Goal: Information Seeking & Learning: Learn about a topic

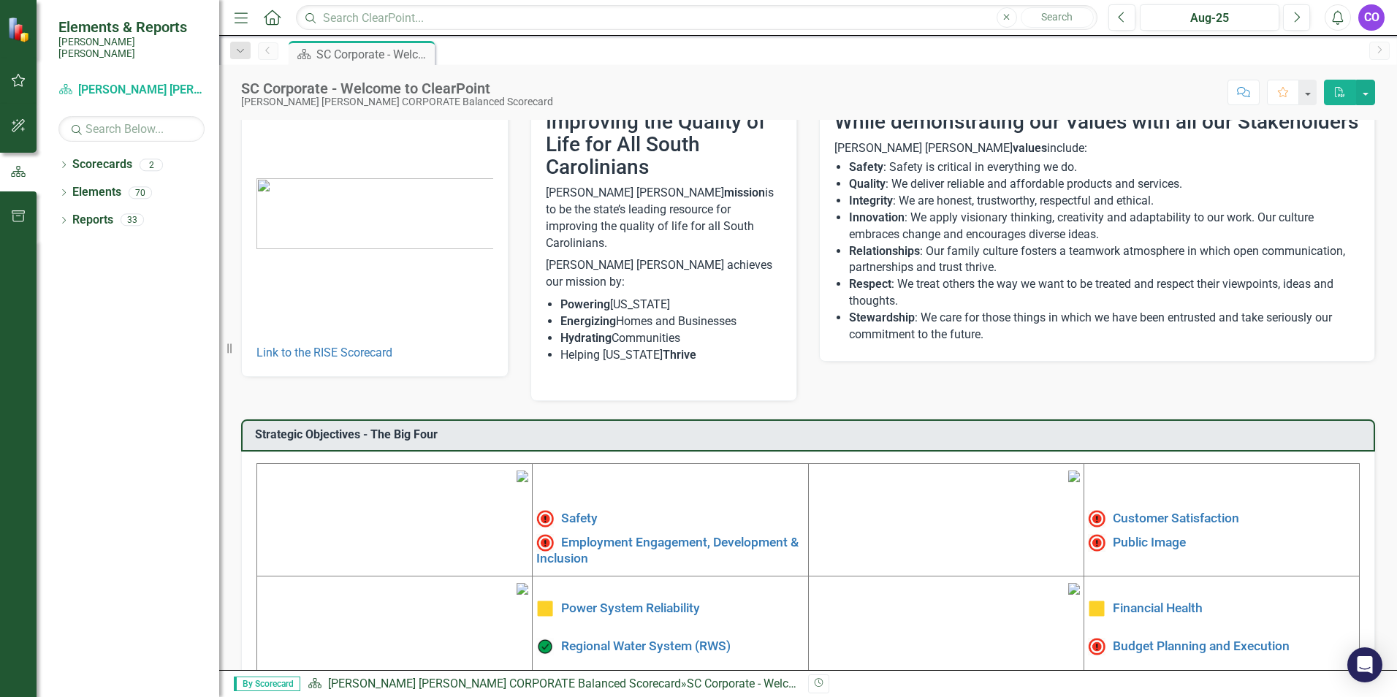
scroll to position [220, 0]
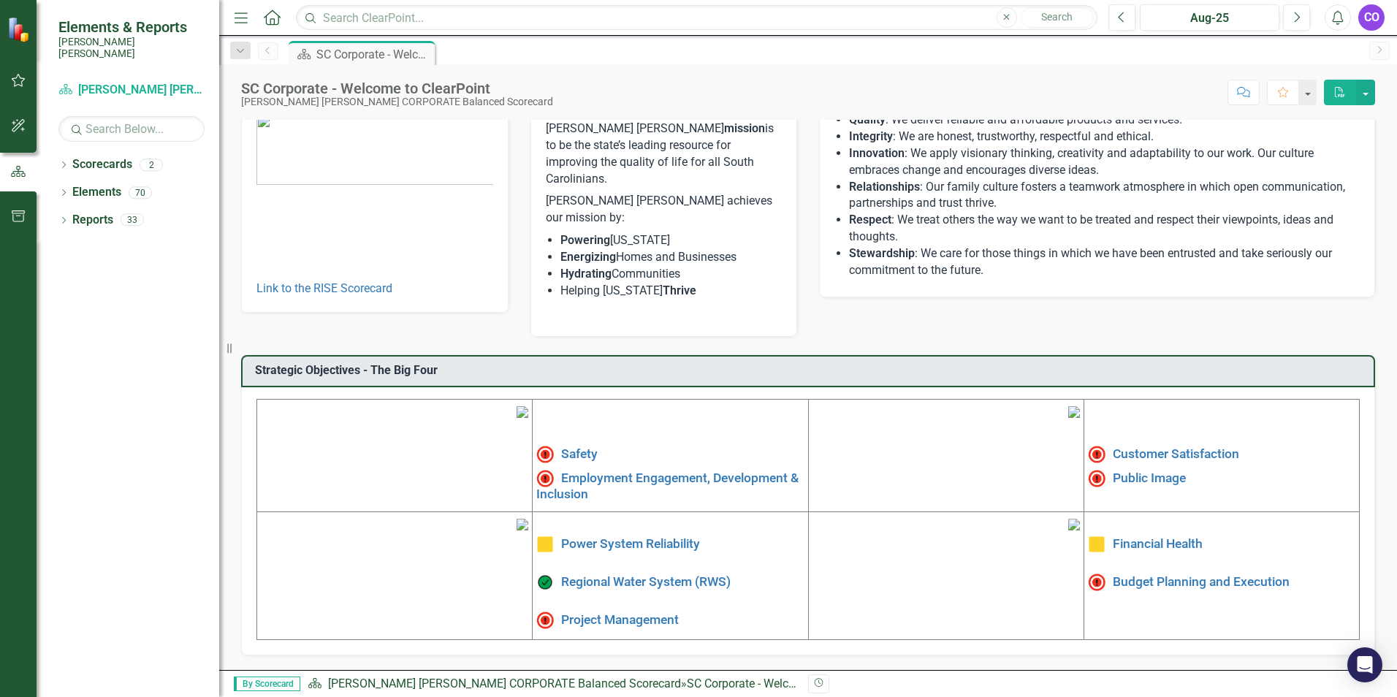
click at [1068, 406] on img at bounding box center [1074, 412] width 12 height 12
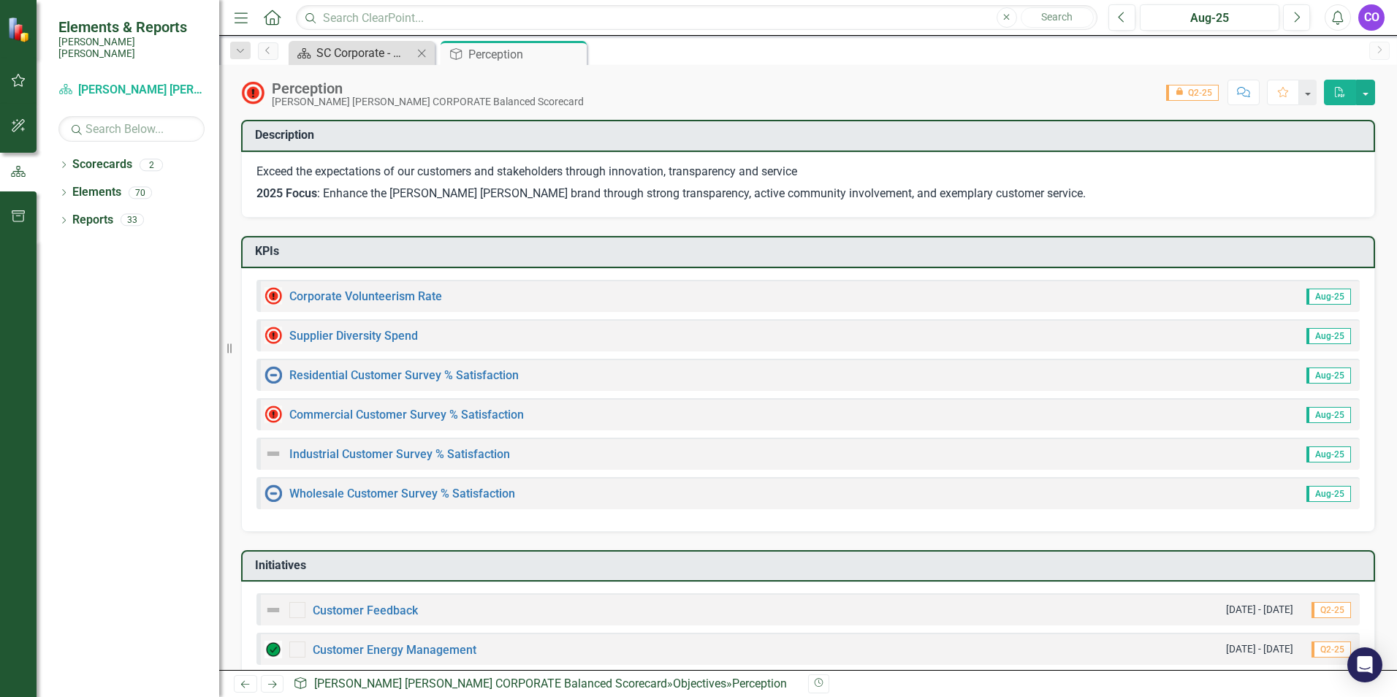
click at [380, 50] on div "SC Corporate - Welcome to ClearPoint" at bounding box center [364, 53] width 96 height 18
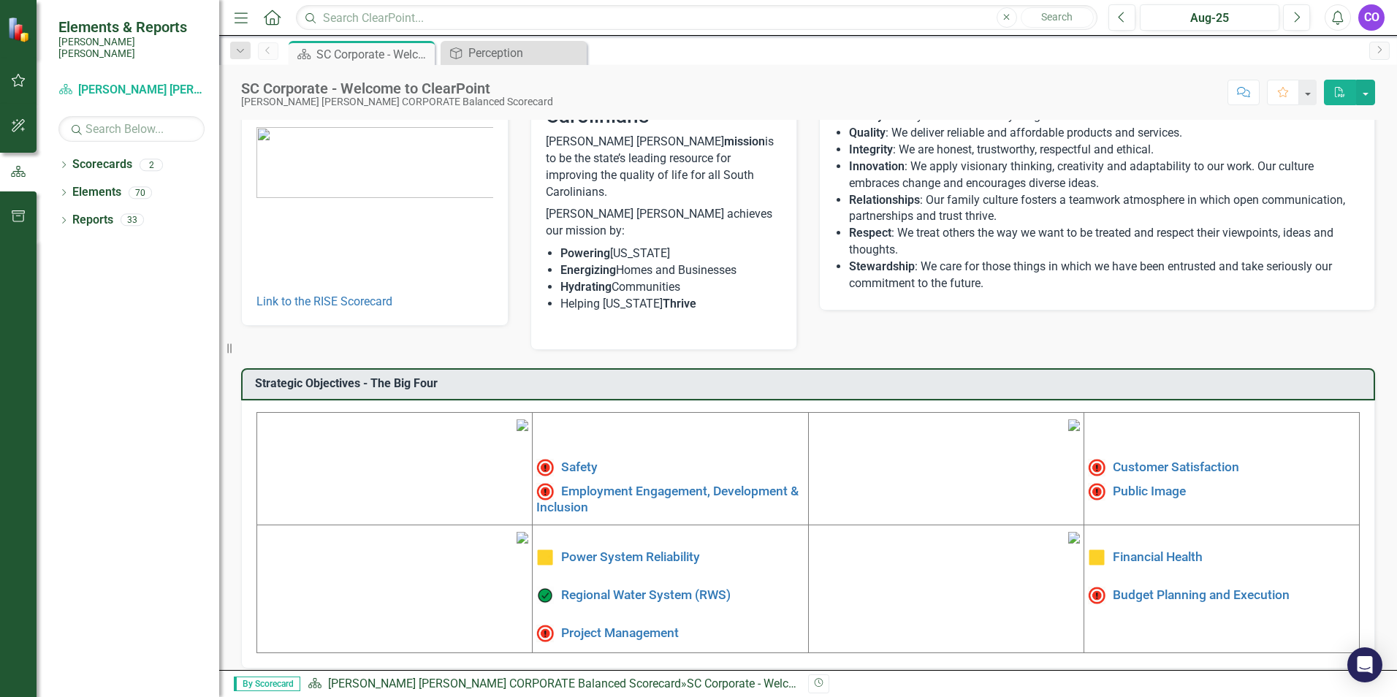
scroll to position [220, 0]
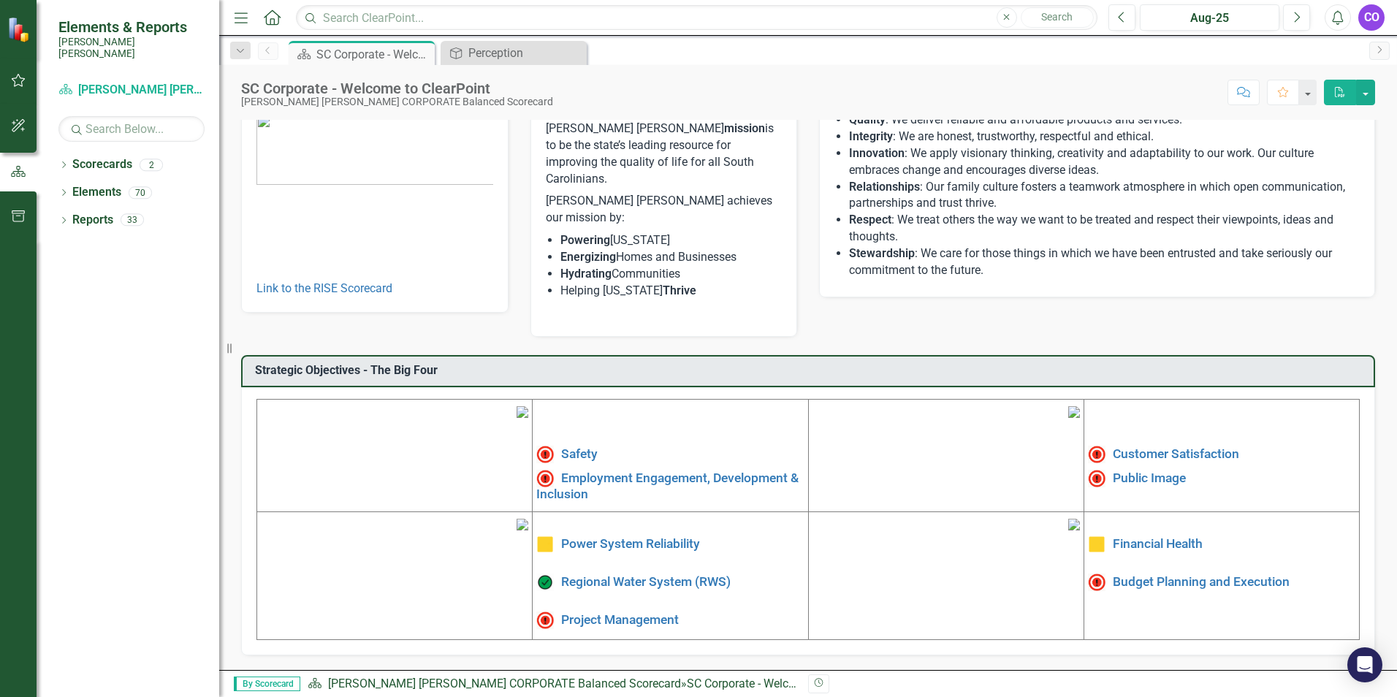
click at [517, 530] on img at bounding box center [523, 525] width 12 height 12
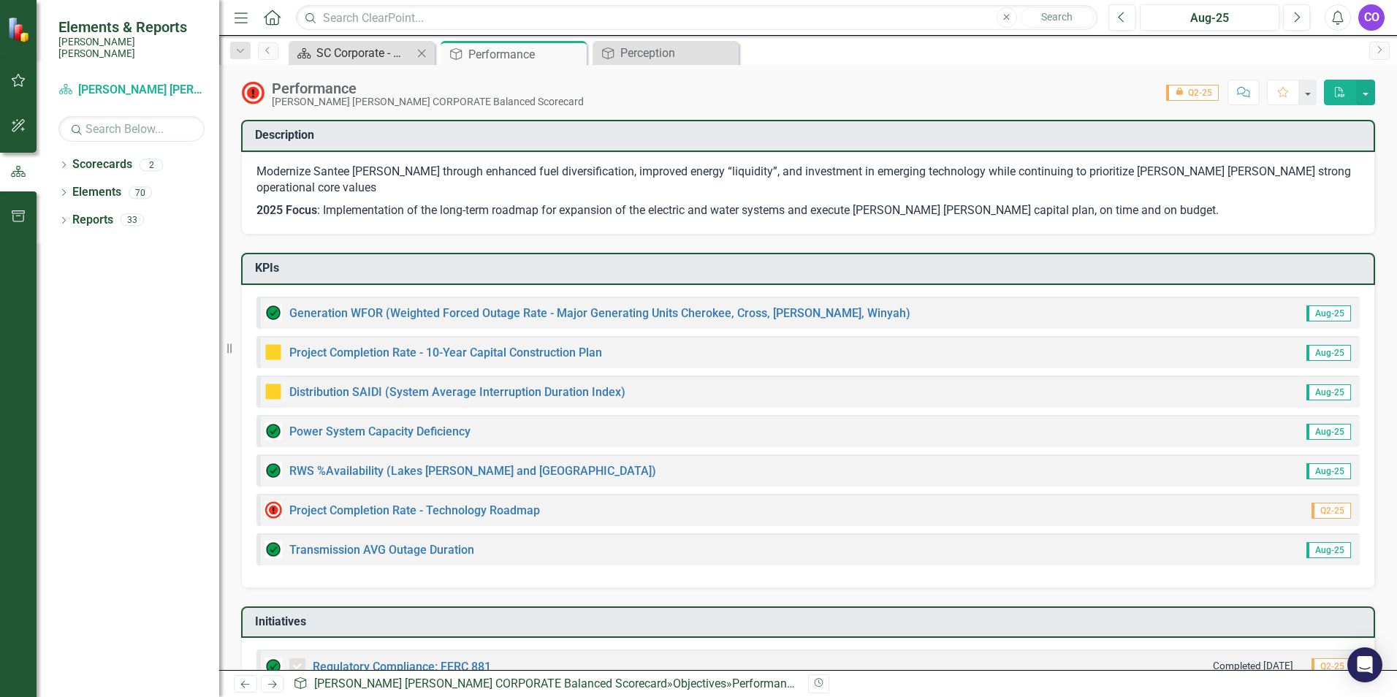
click at [353, 55] on div "SC Corporate - Welcome to ClearPoint" at bounding box center [364, 53] width 96 height 18
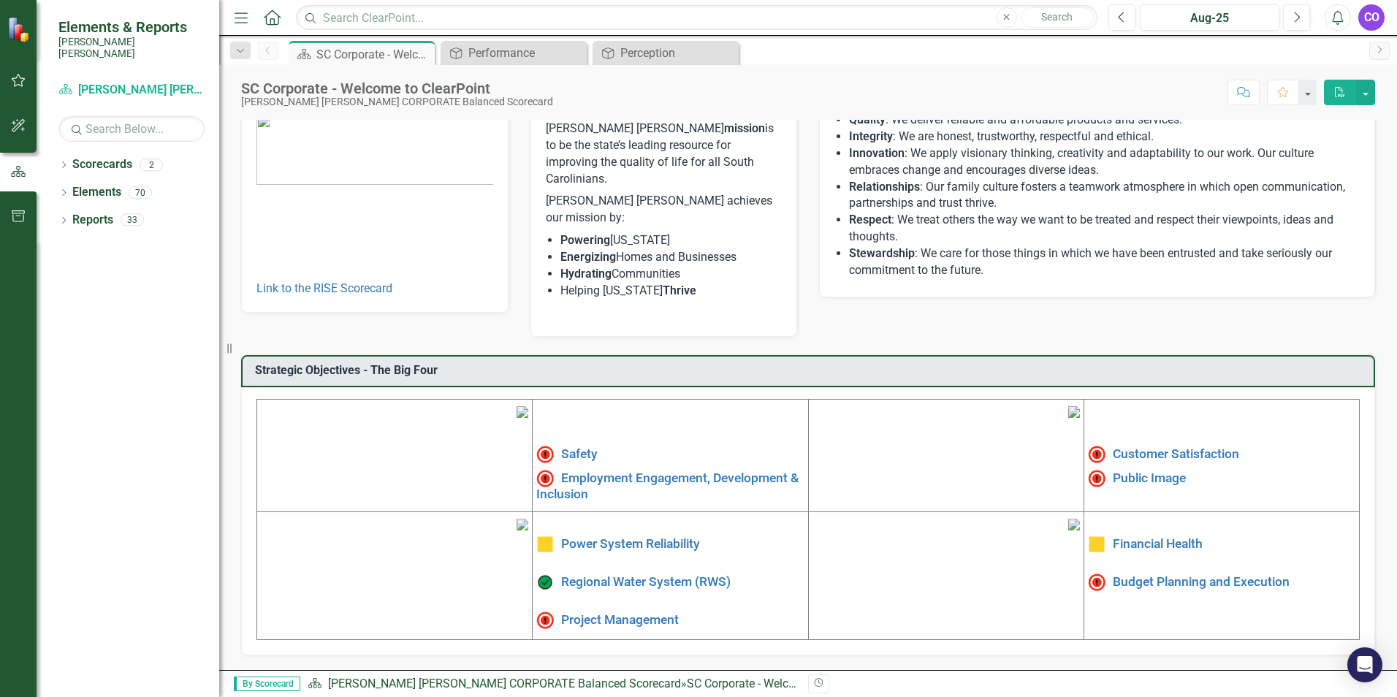
scroll to position [220, 0]
click at [1068, 530] on img at bounding box center [1074, 525] width 12 height 12
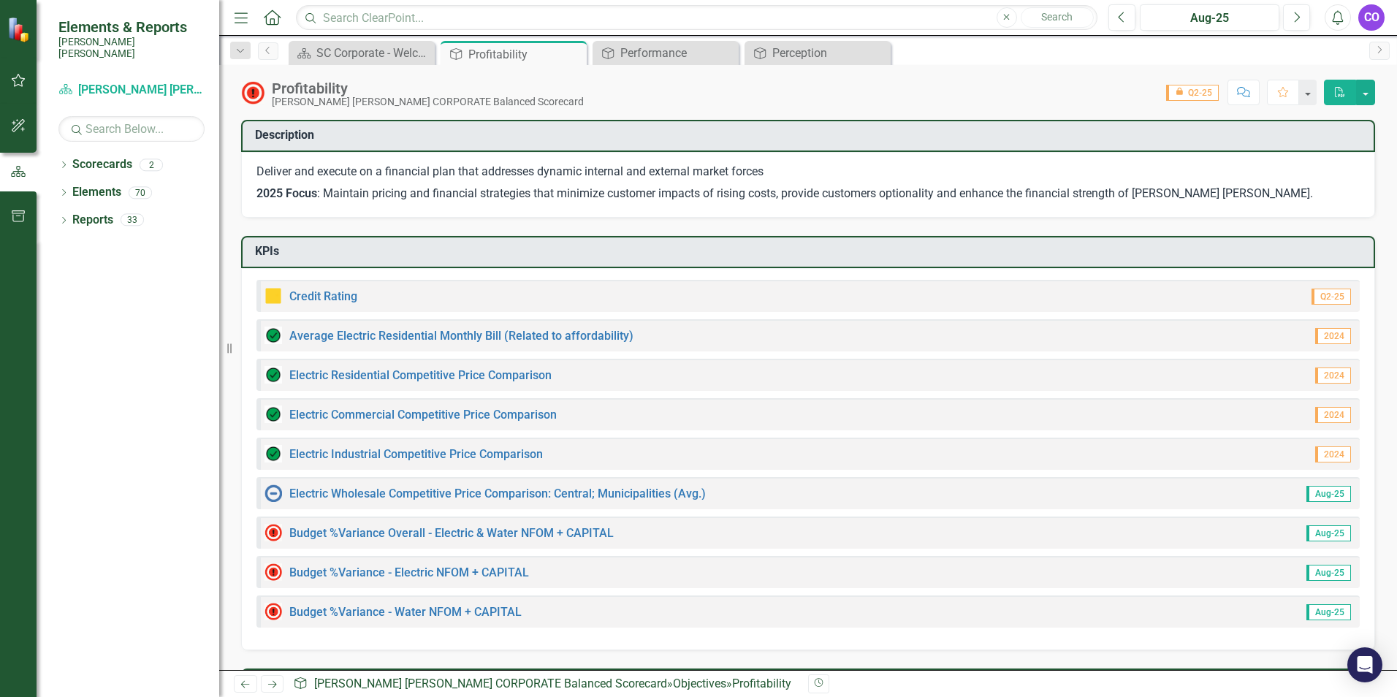
click at [272, 297] on img at bounding box center [273, 296] width 18 height 18
click at [300, 294] on link "Credit Rating" at bounding box center [323, 296] width 68 height 14
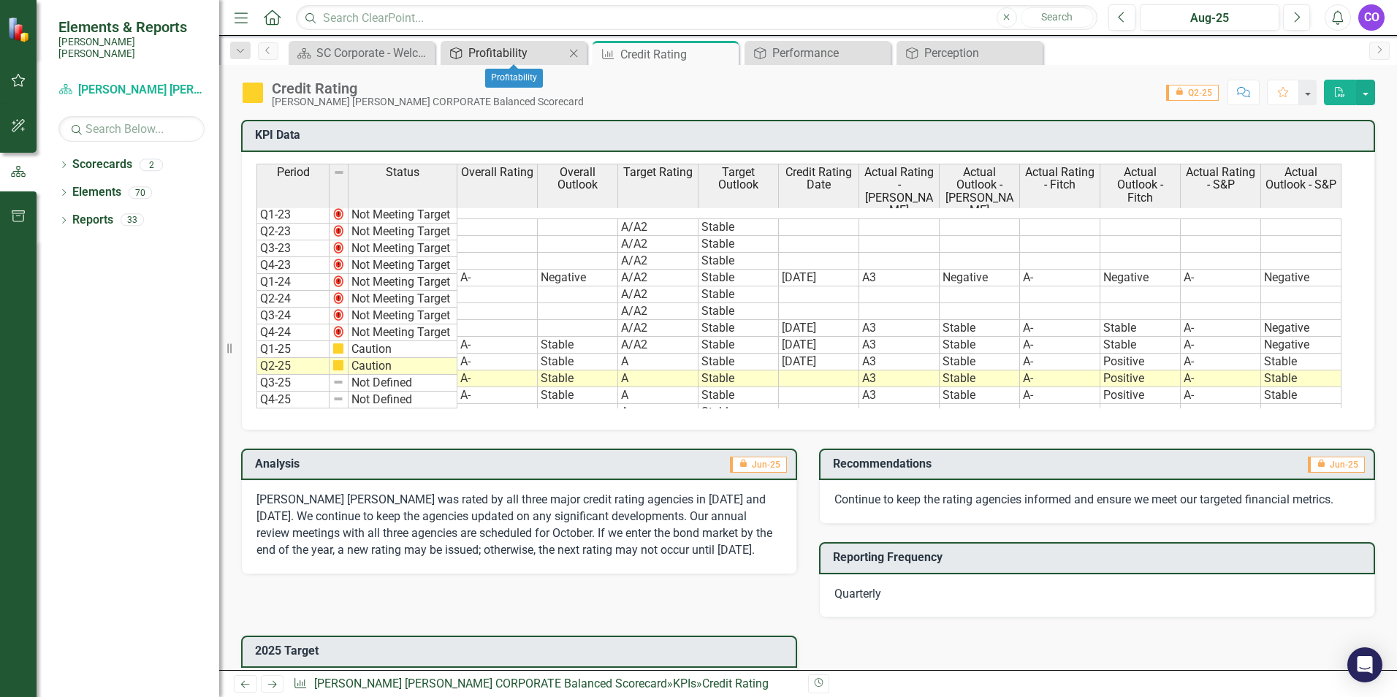
click at [508, 51] on div "Profitability" at bounding box center [516, 53] width 96 height 18
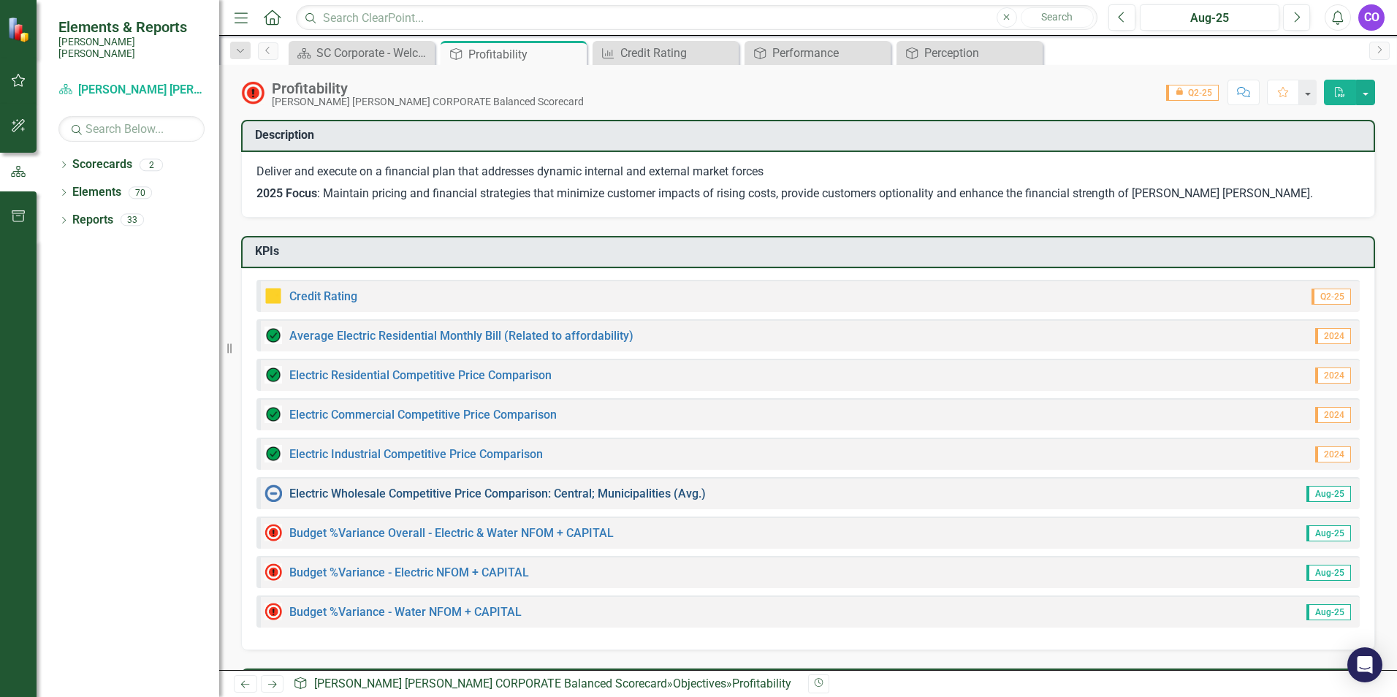
scroll to position [73, 0]
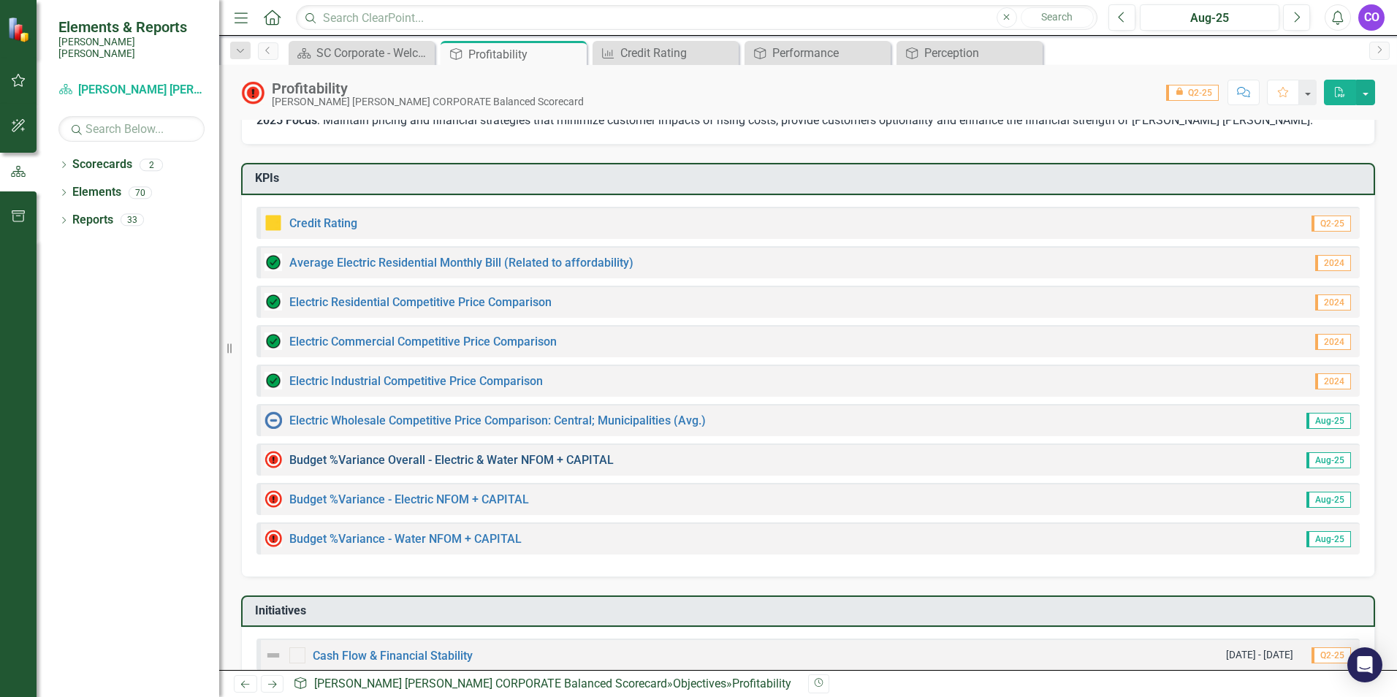
click at [437, 457] on link "Budget %Variance Overall - Electric & Water NFOM + CAPITAL" at bounding box center [451, 460] width 324 height 14
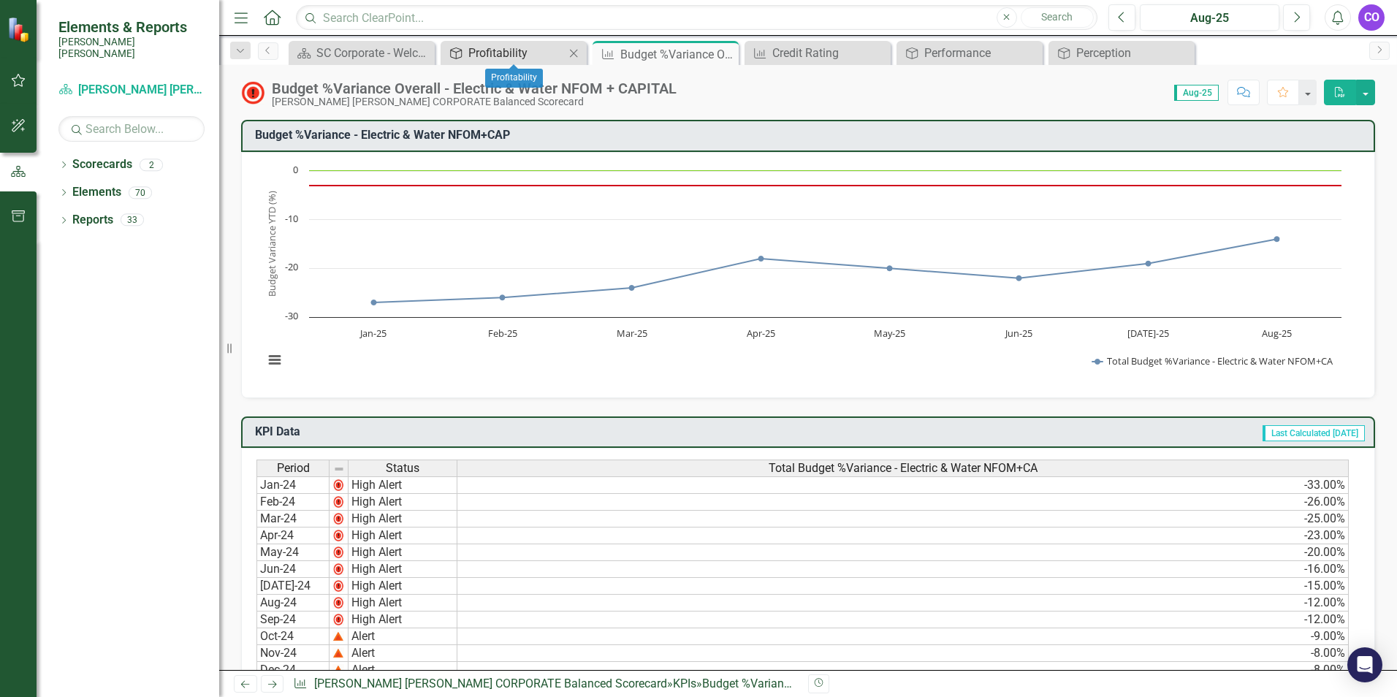
click at [511, 47] on div "Profitability" at bounding box center [516, 53] width 96 height 18
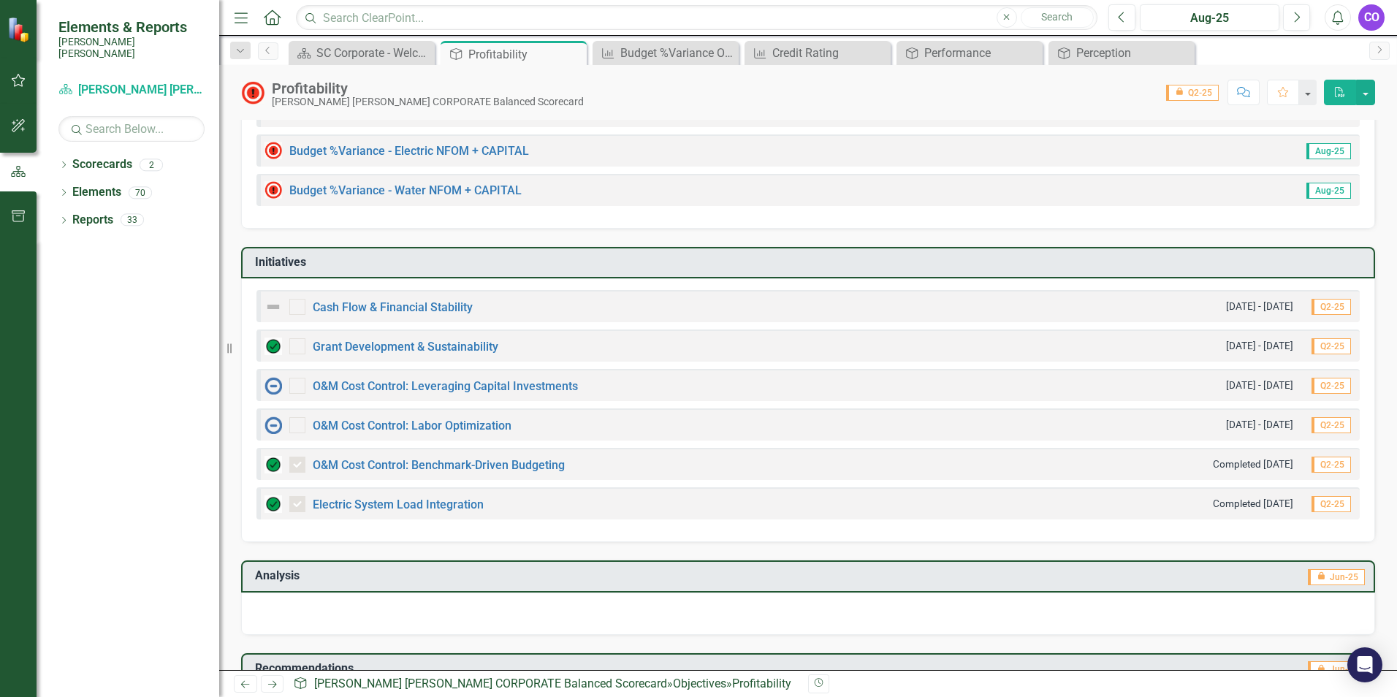
scroll to position [494, 0]
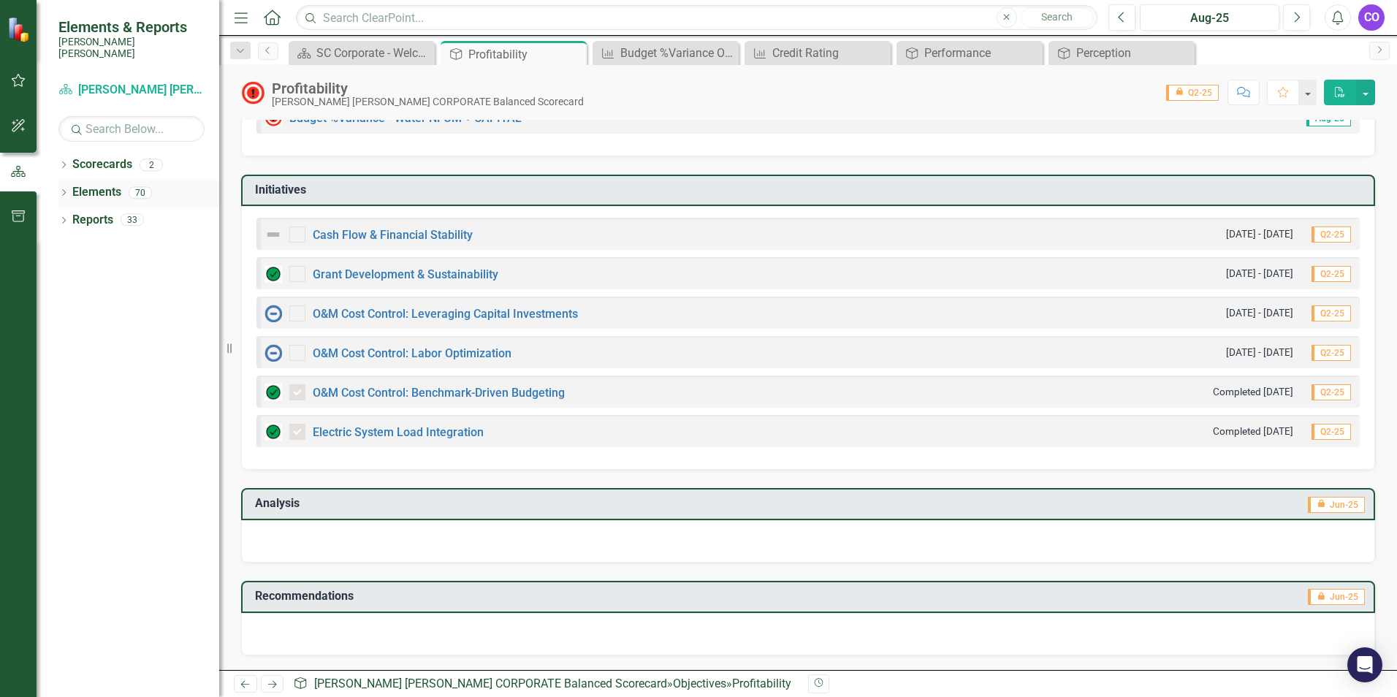
click at [66, 180] on div "Dropdown Elements 70" at bounding box center [138, 194] width 161 height 28
click at [103, 212] on link "Reports" at bounding box center [92, 220] width 41 height 17
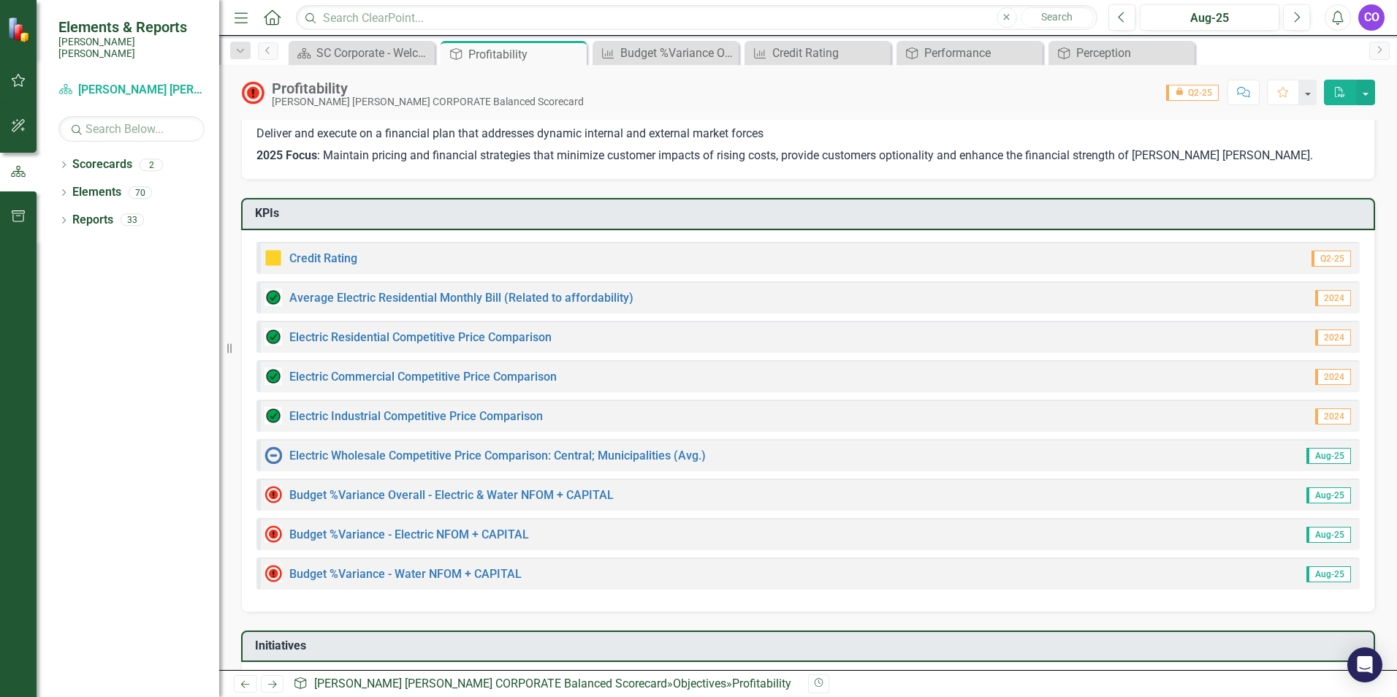
scroll to position [0, 0]
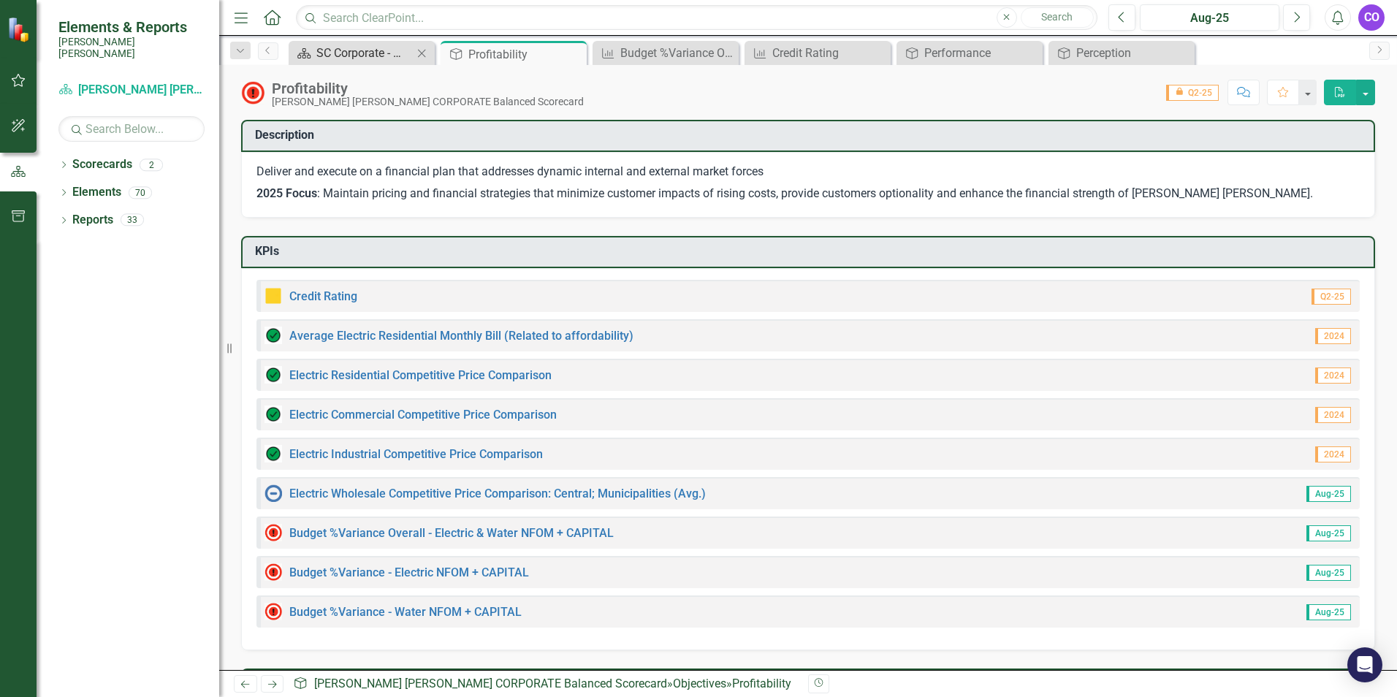
click at [384, 53] on div "SC Corporate - Welcome to ClearPoint" at bounding box center [364, 53] width 96 height 18
